Goal: Find specific page/section: Find specific page/section

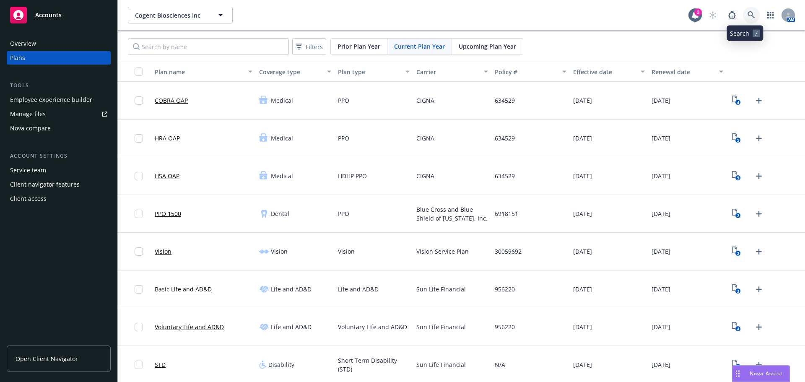
click at [747, 16] on icon at bounding box center [750, 14] width 7 height 7
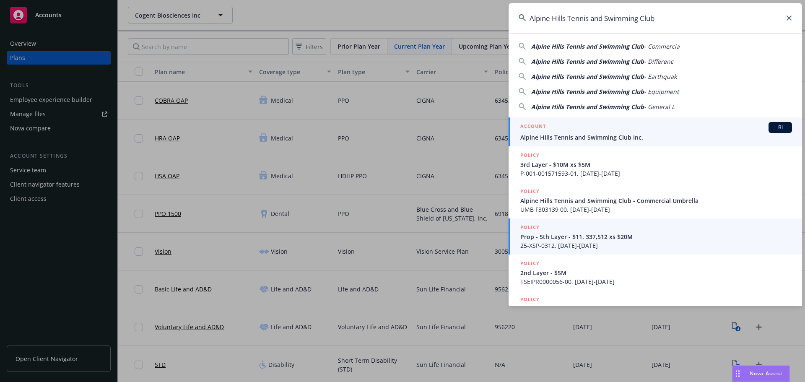
scroll to position [26, 0]
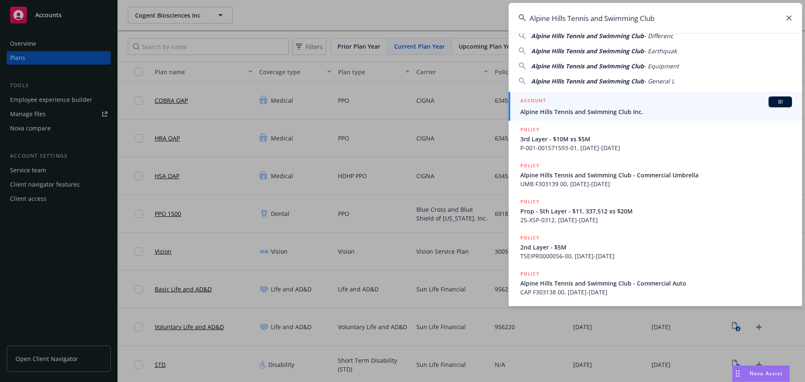
type input "Alpine Hills Tennis and Swimming Club"
